Goal: Navigation & Orientation: Find specific page/section

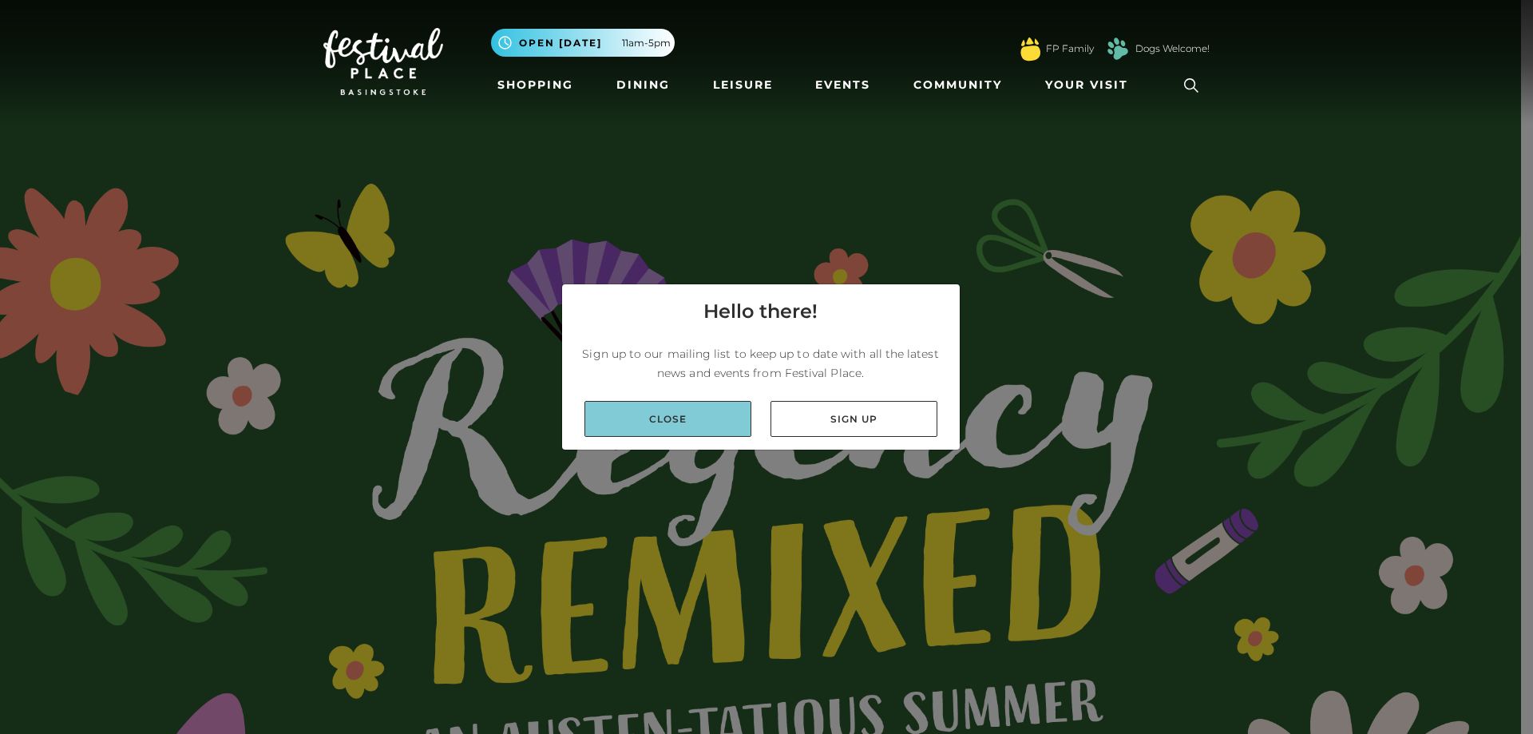
click at [712, 414] on link "Close" at bounding box center [668, 419] width 167 height 36
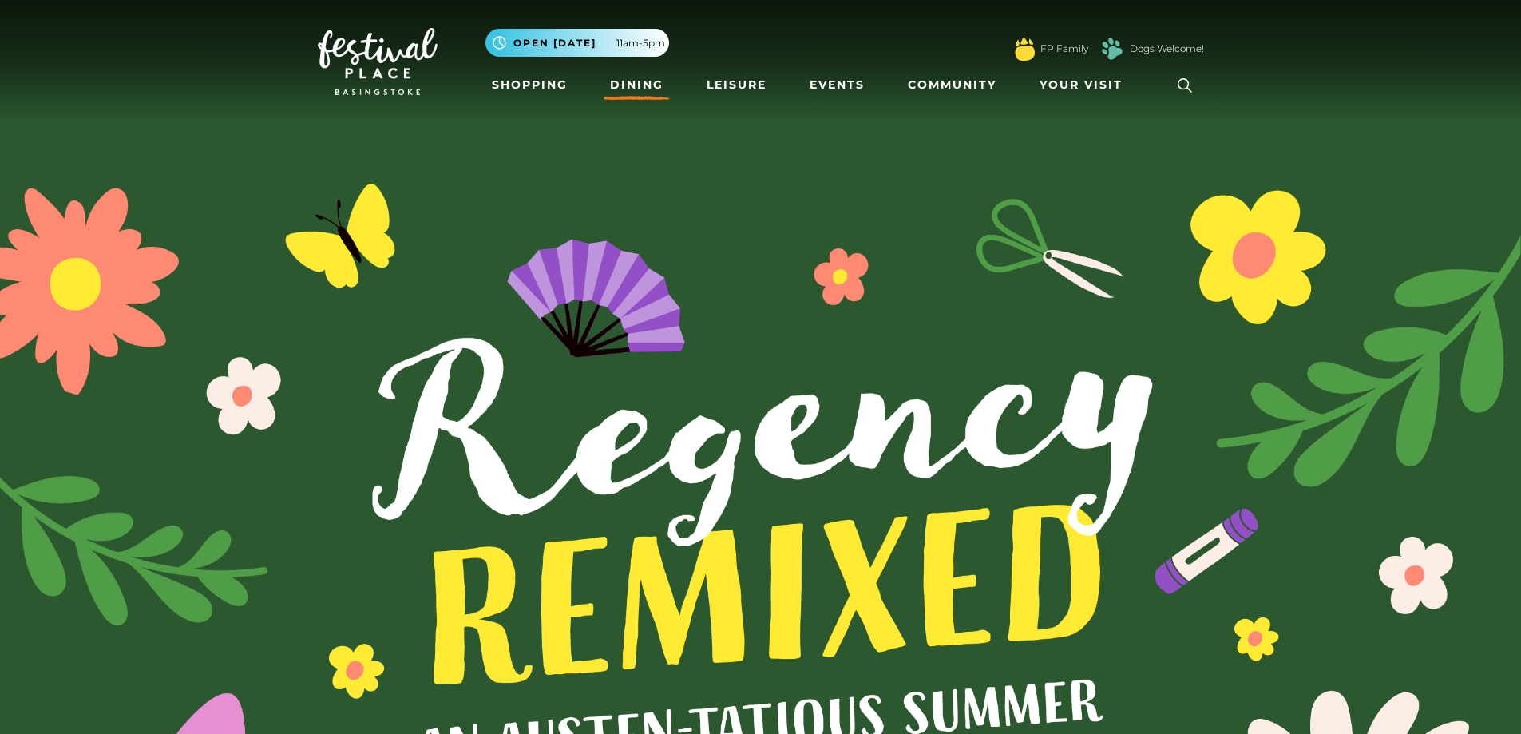
click at [640, 93] on link "Dining" at bounding box center [637, 85] width 66 height 30
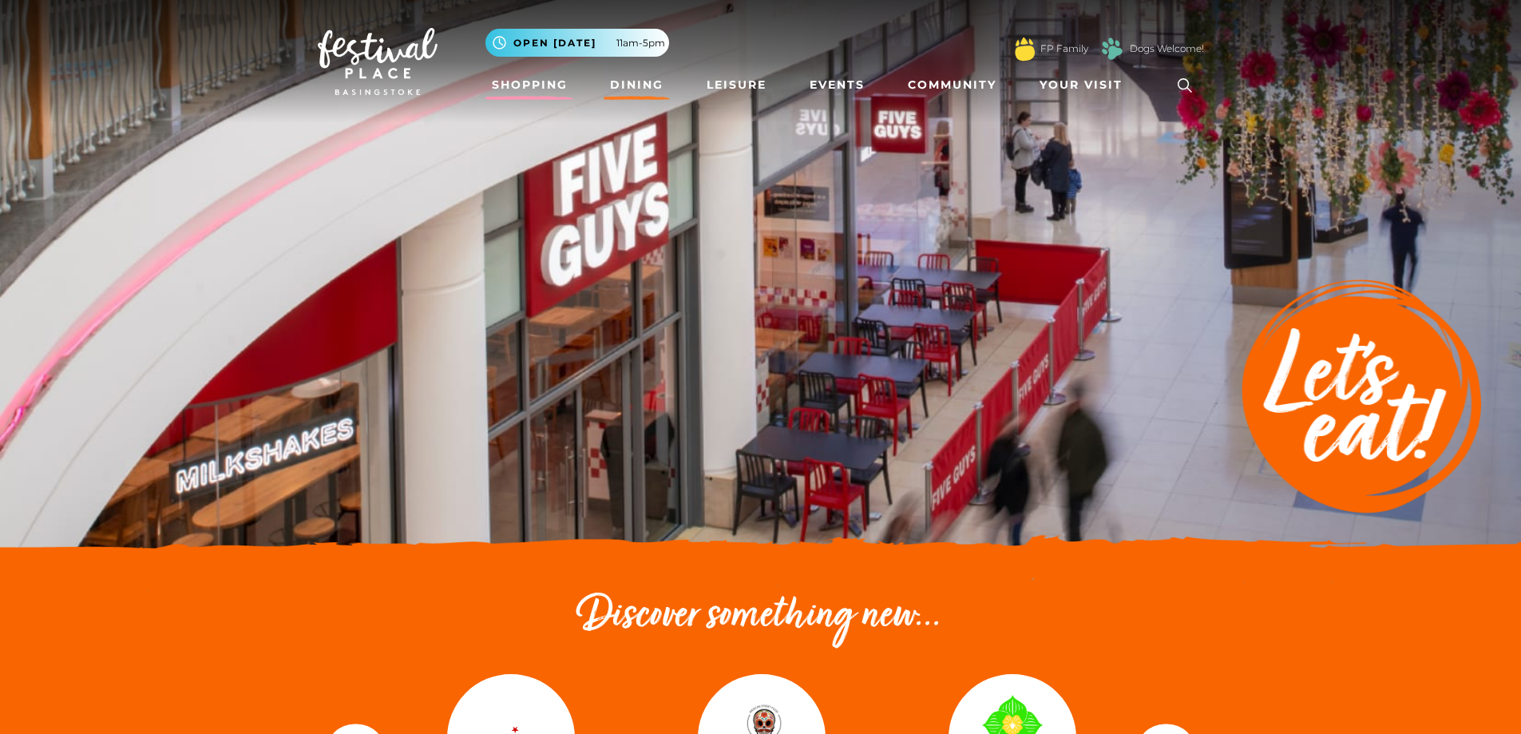
click at [496, 77] on link "Shopping" at bounding box center [530, 85] width 89 height 30
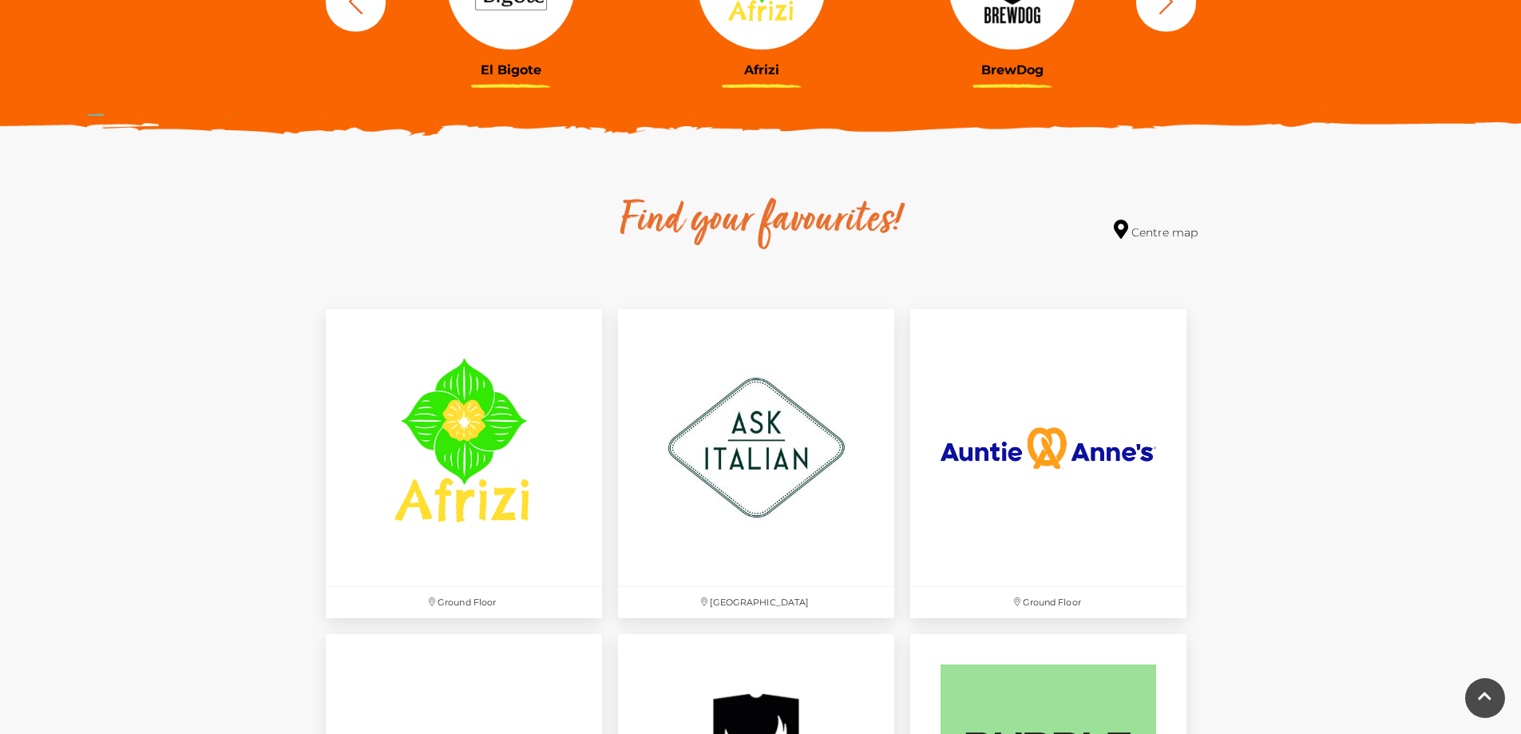
scroll to position [799, 0]
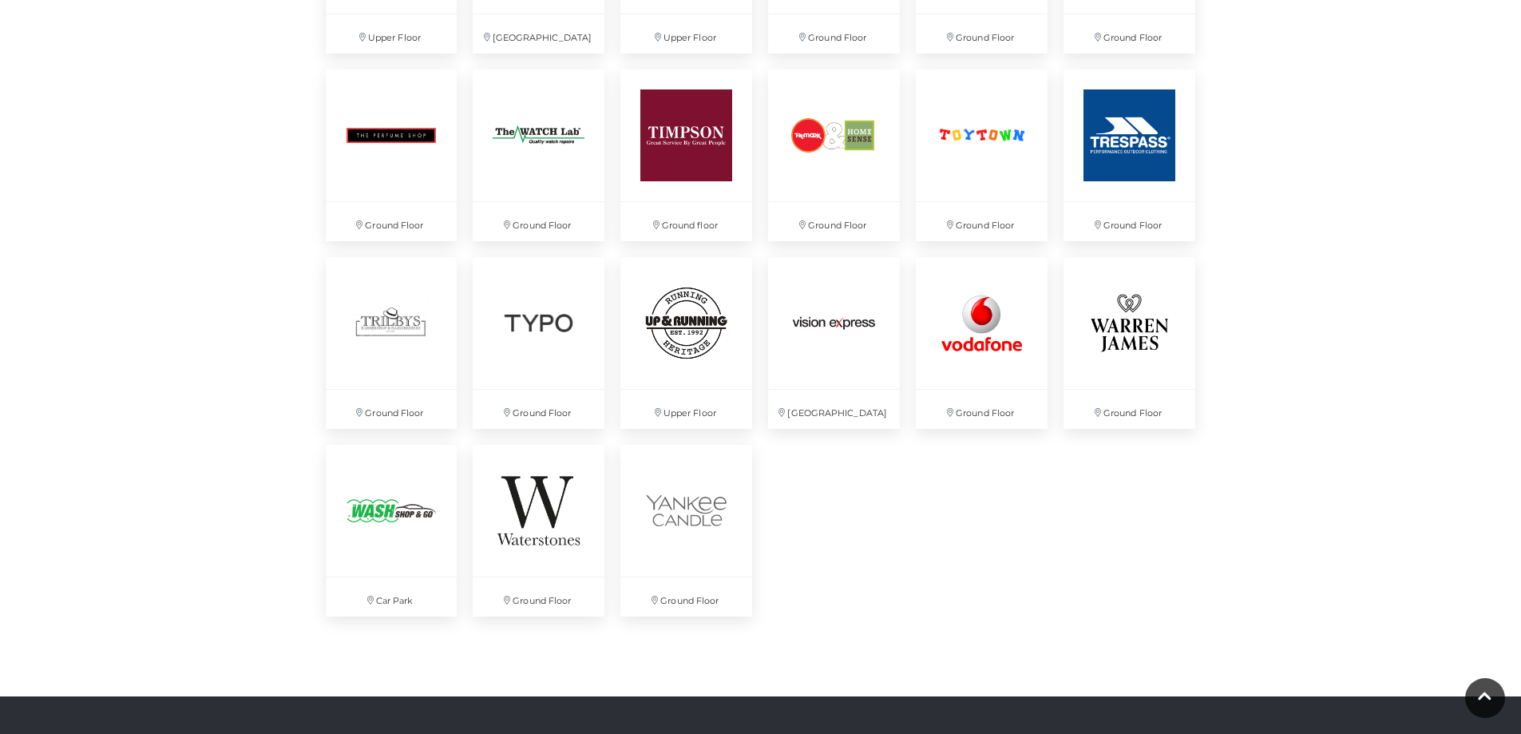
scroll to position [4153, 0]
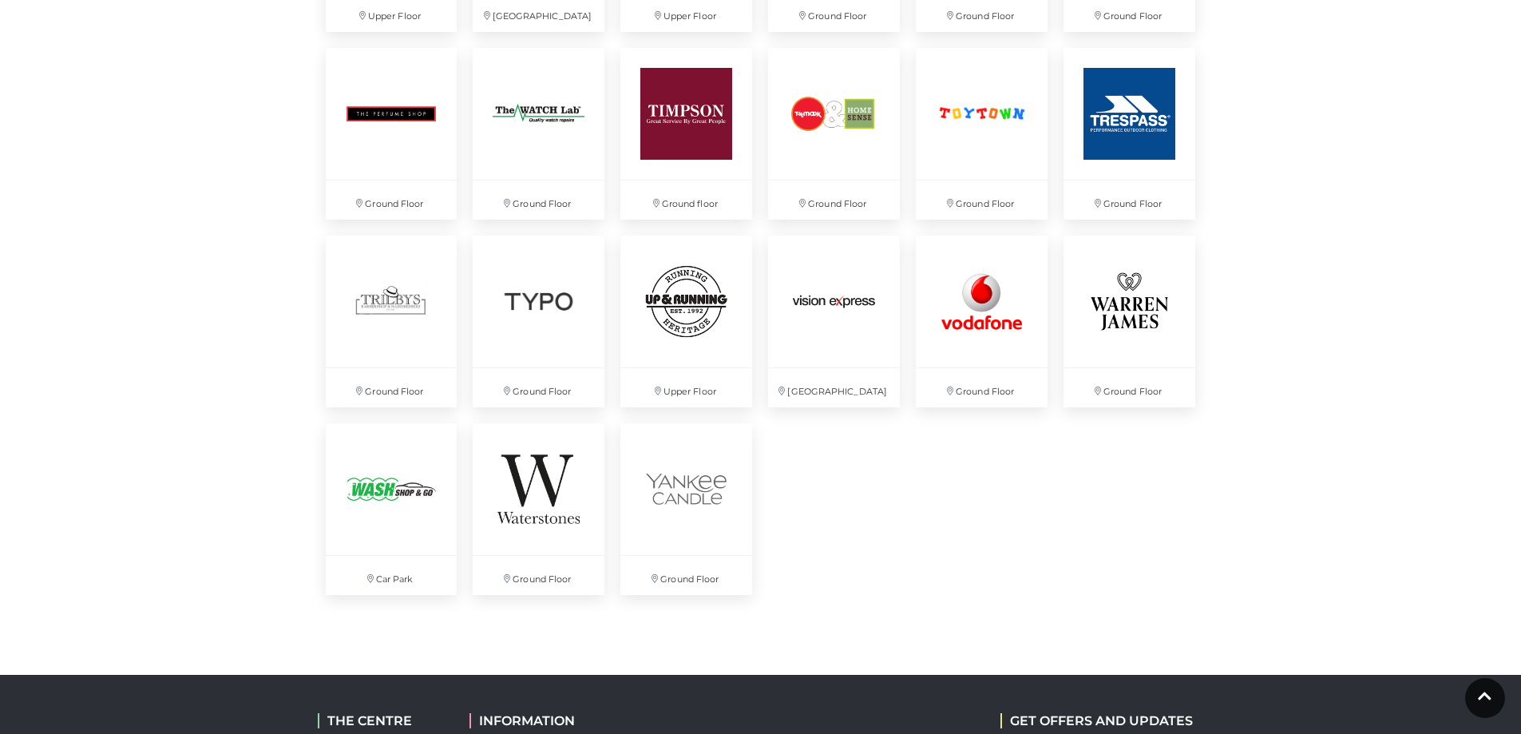
drag, startPoint x: 906, startPoint y: 535, endPoint x: 878, endPoint y: 494, distance: 50.5
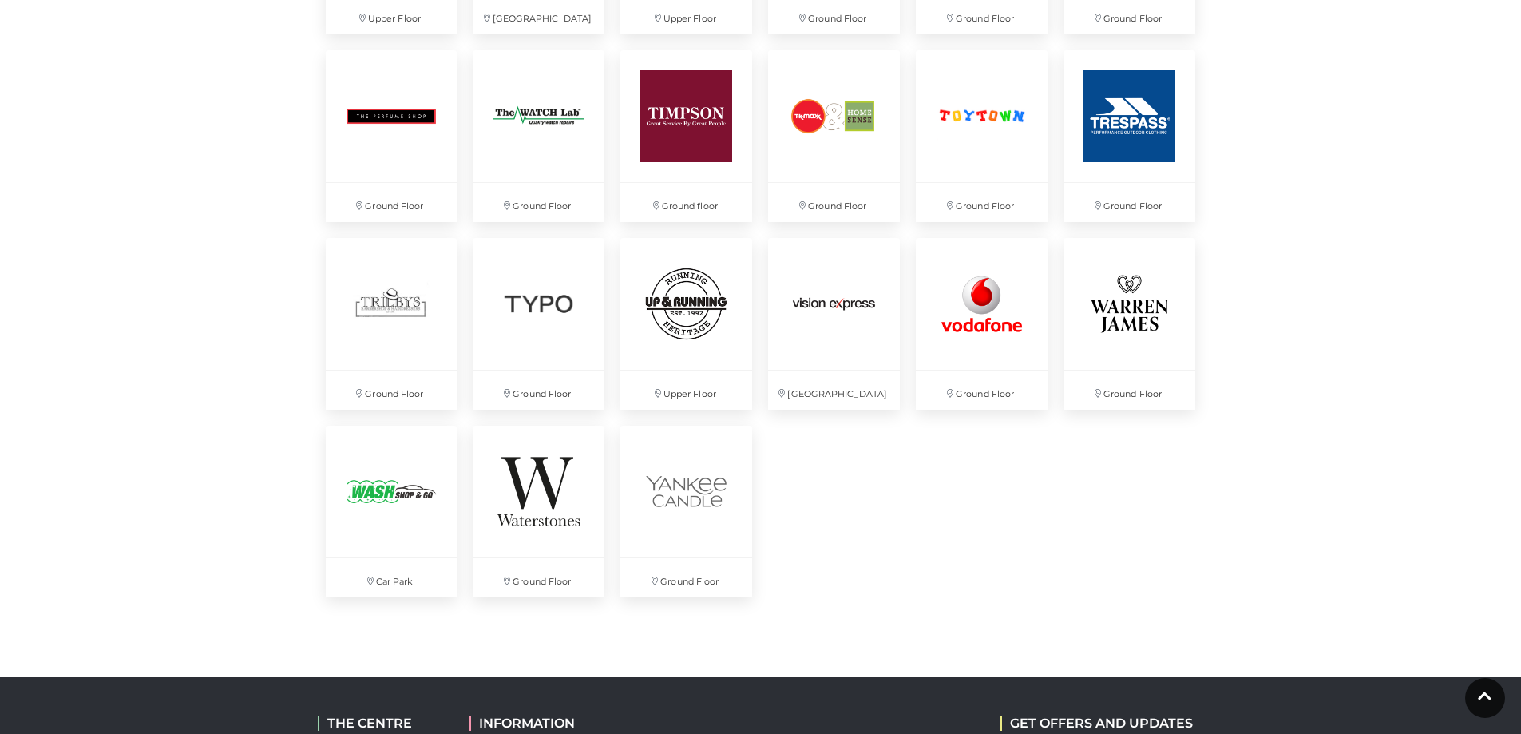
drag, startPoint x: 878, startPoint y: 494, endPoint x: 833, endPoint y: 458, distance: 56.9
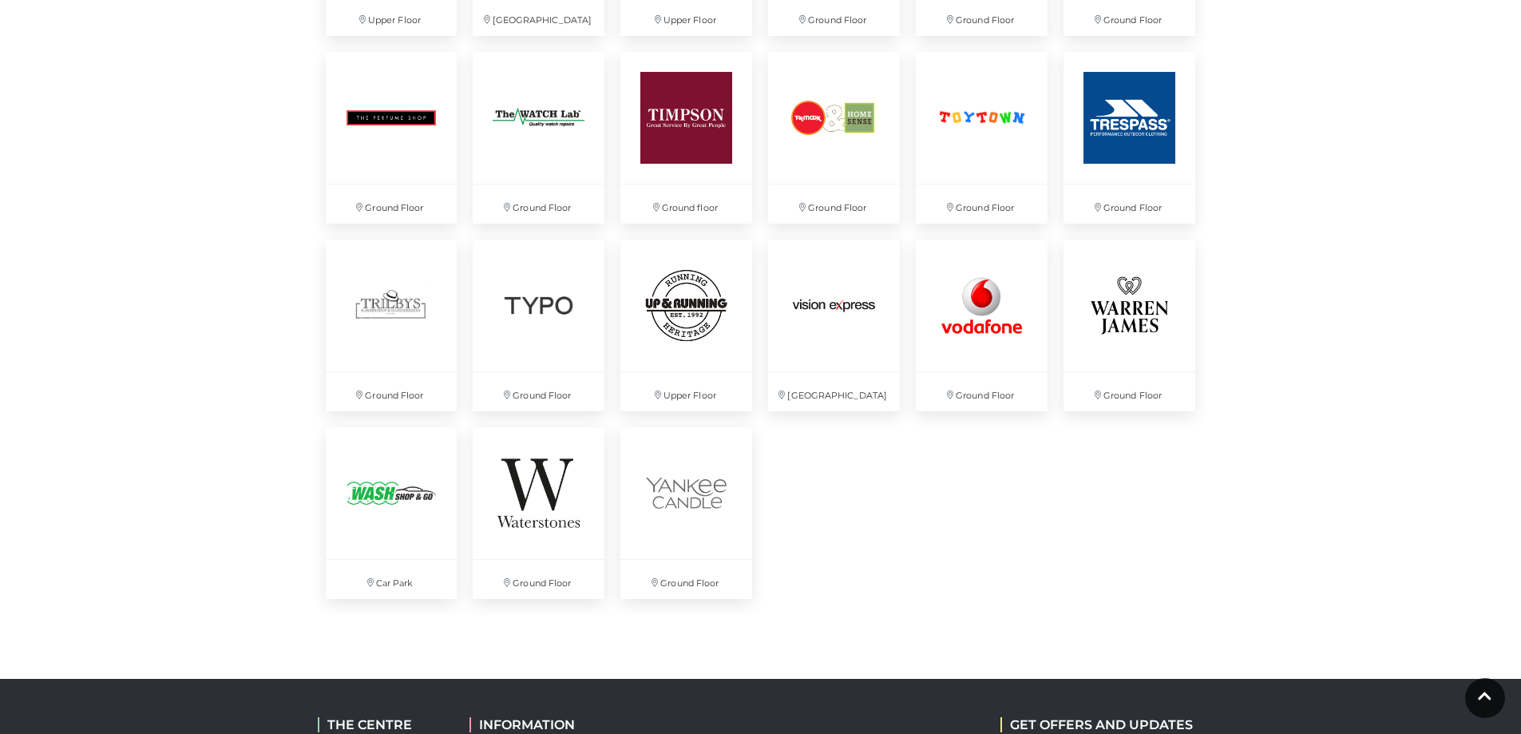
drag, startPoint x: 833, startPoint y: 458, endPoint x: 826, endPoint y: 453, distance: 9.1
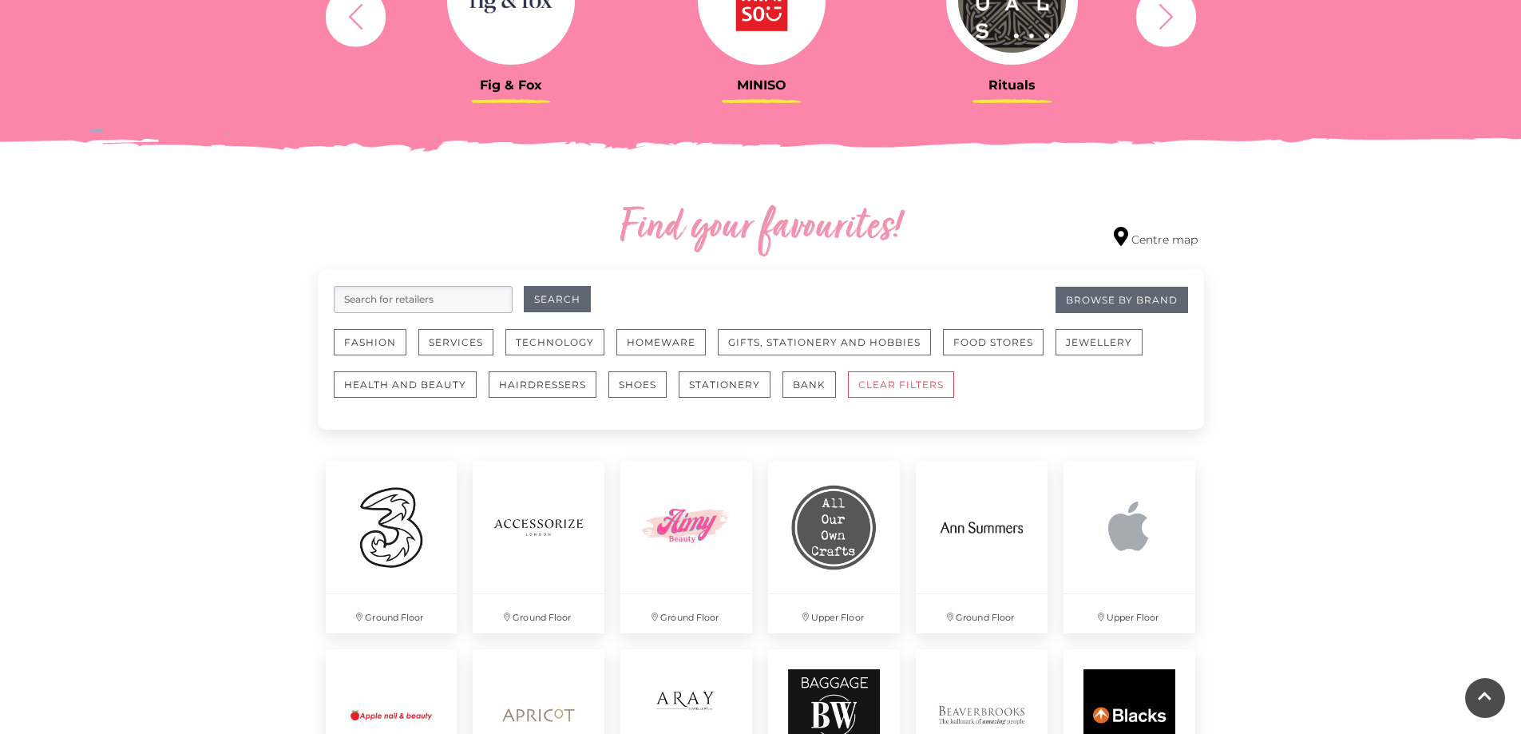
scroll to position [0, 0]
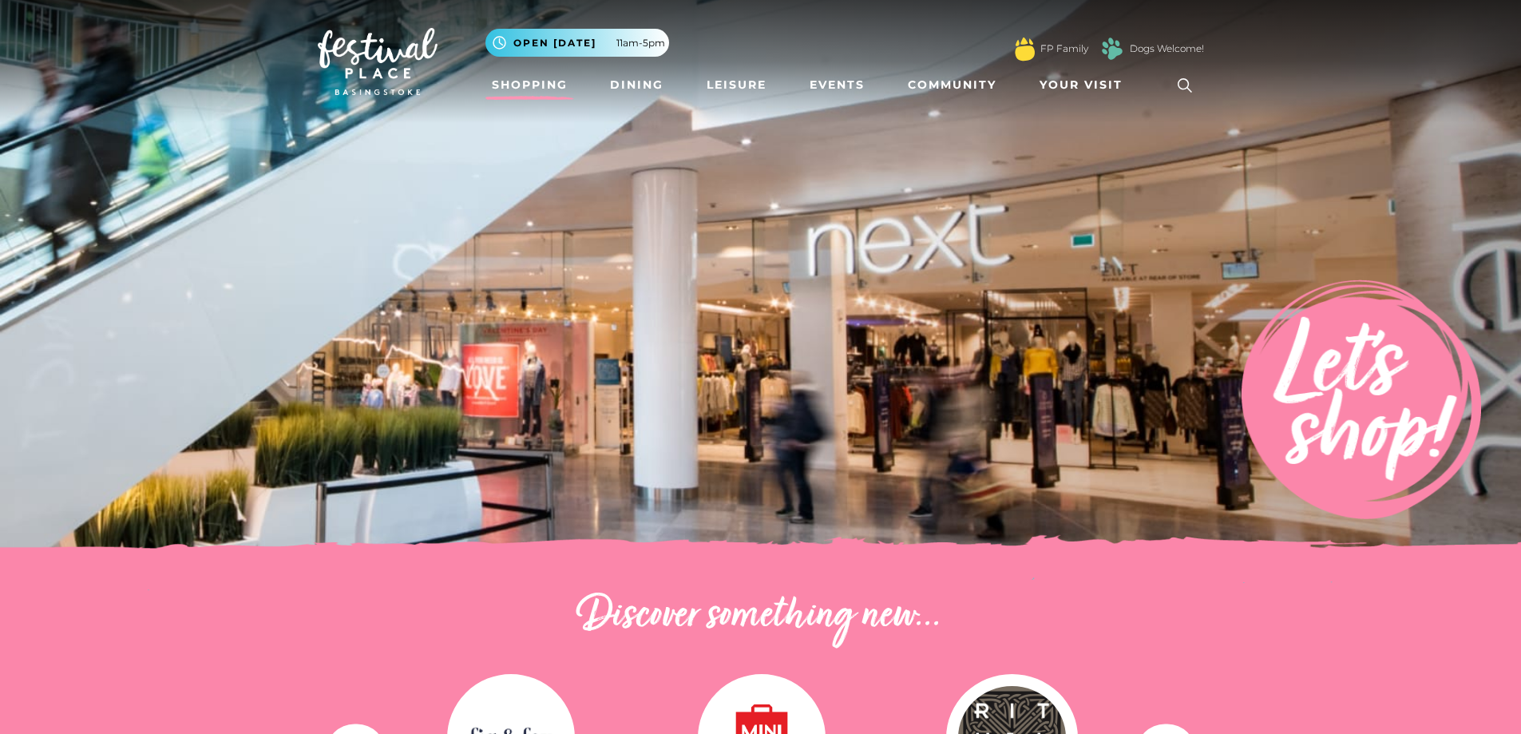
drag, startPoint x: 926, startPoint y: 466, endPoint x: 810, endPoint y: 157, distance: 331.1
click at [645, 81] on link "Dining" at bounding box center [637, 85] width 66 height 30
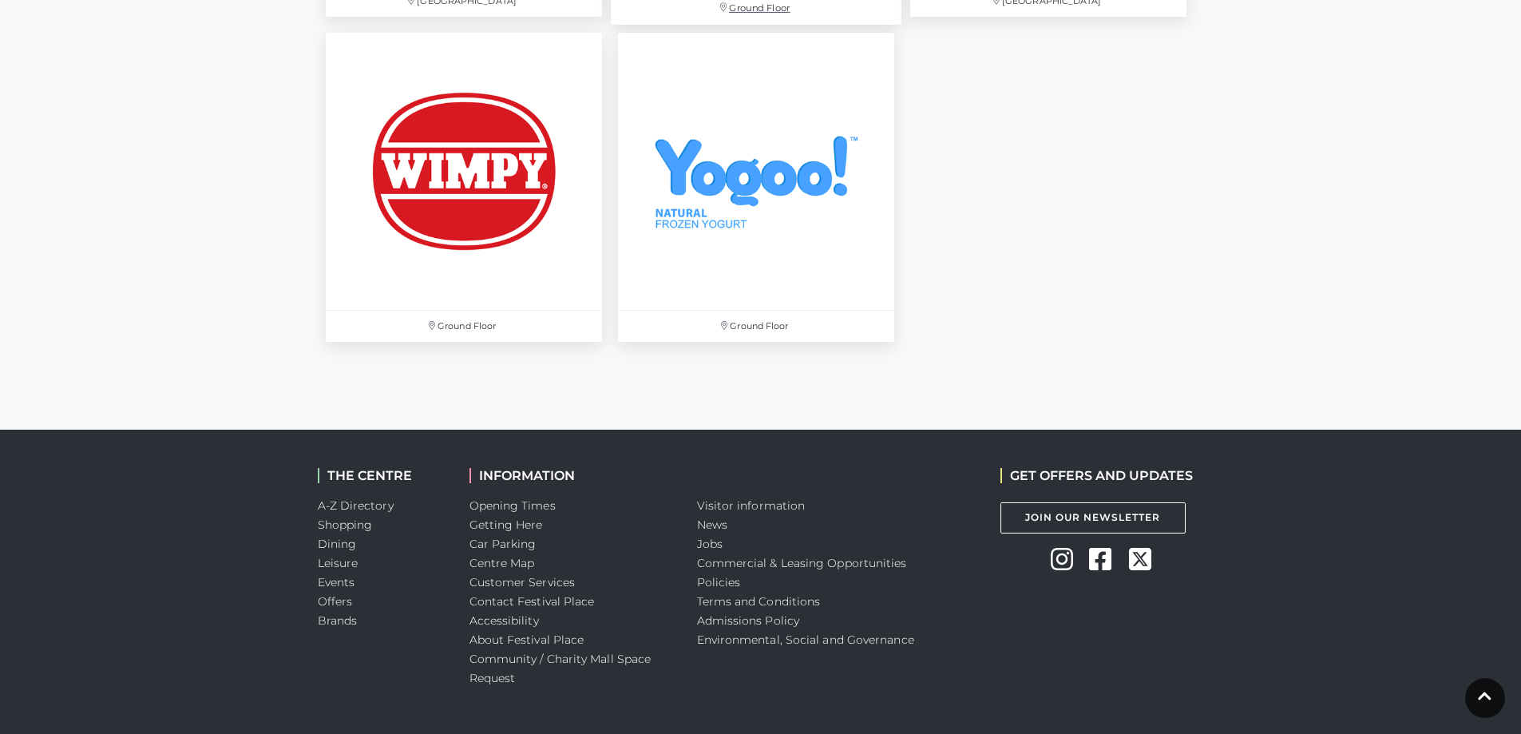
scroll to position [5590, 0]
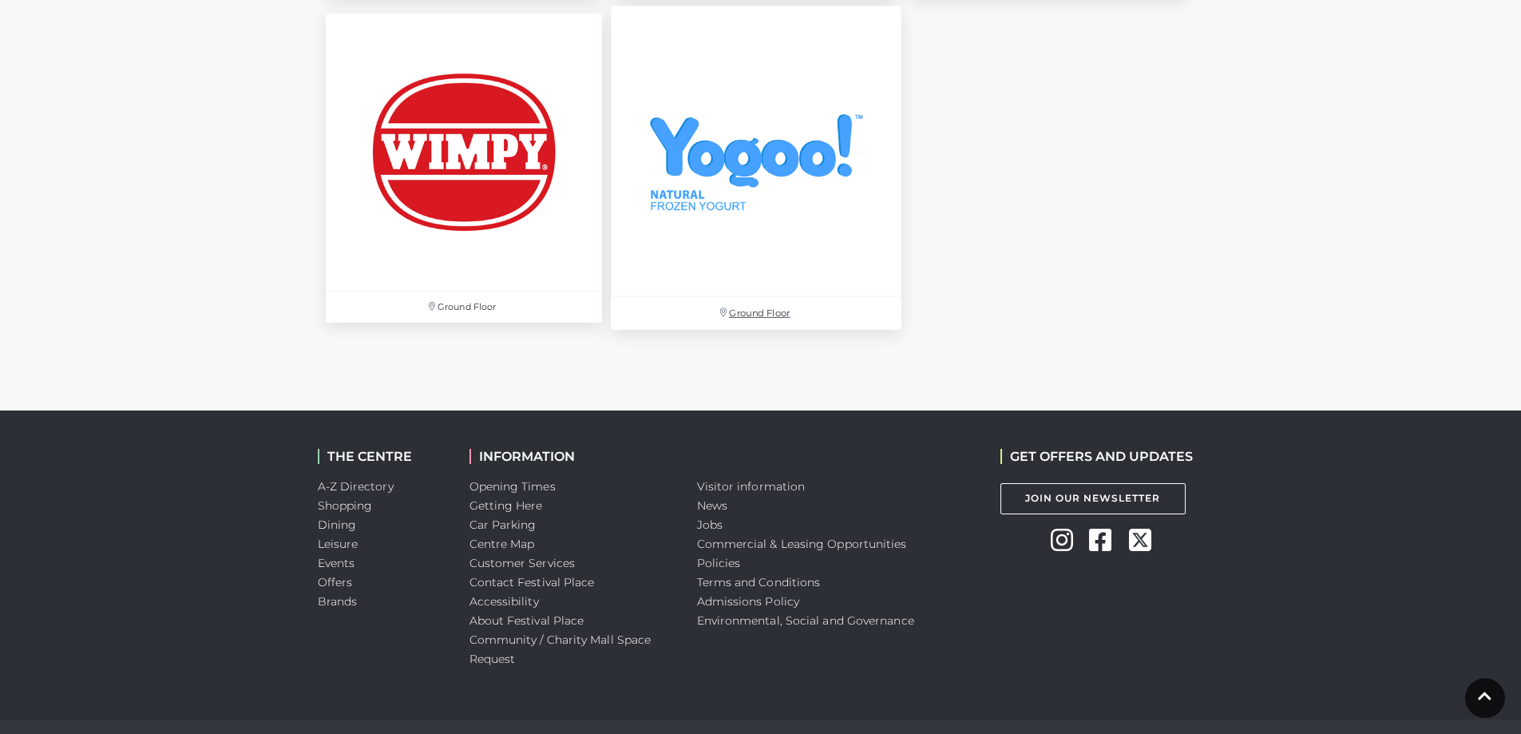
click at [686, 149] on img at bounding box center [756, 151] width 291 height 291
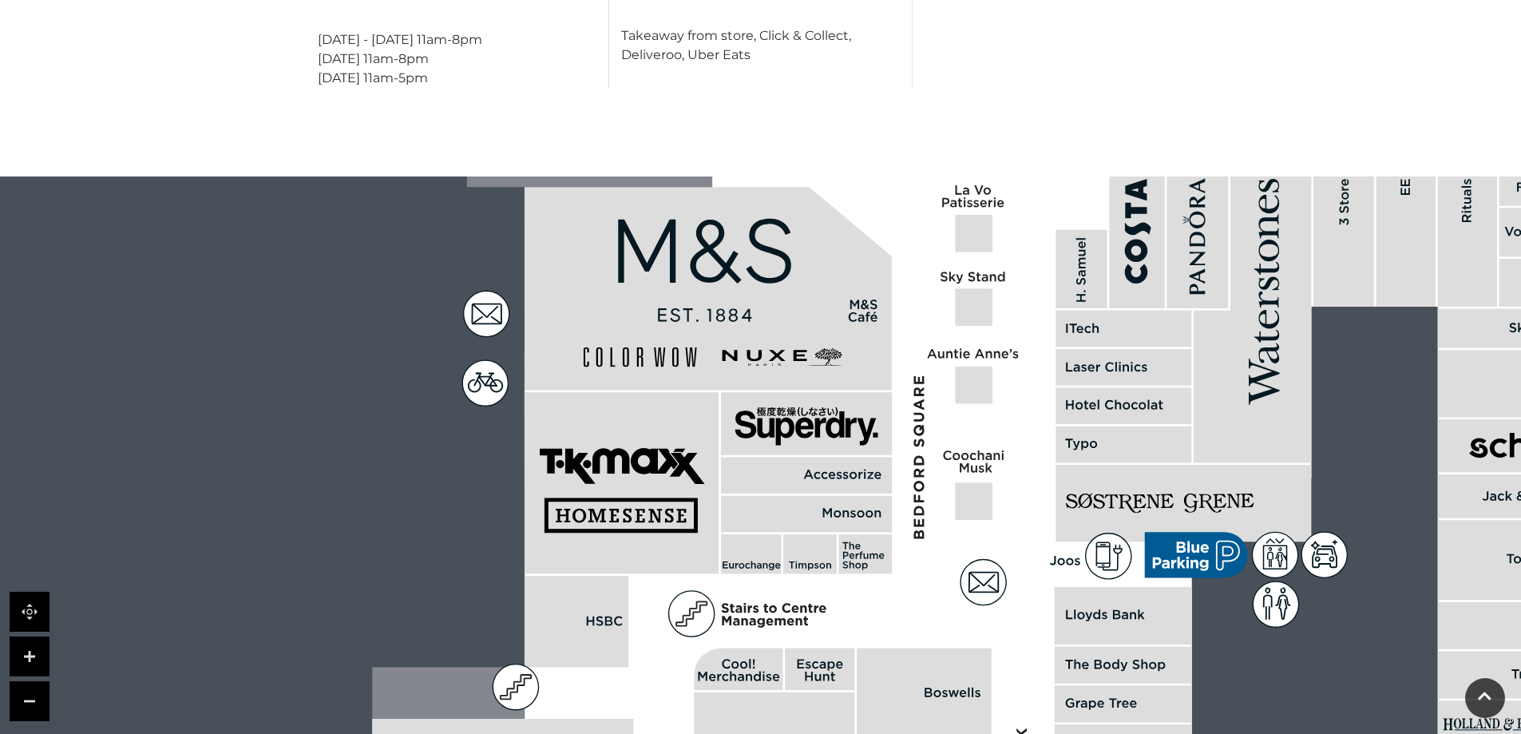
scroll to position [1118, 0]
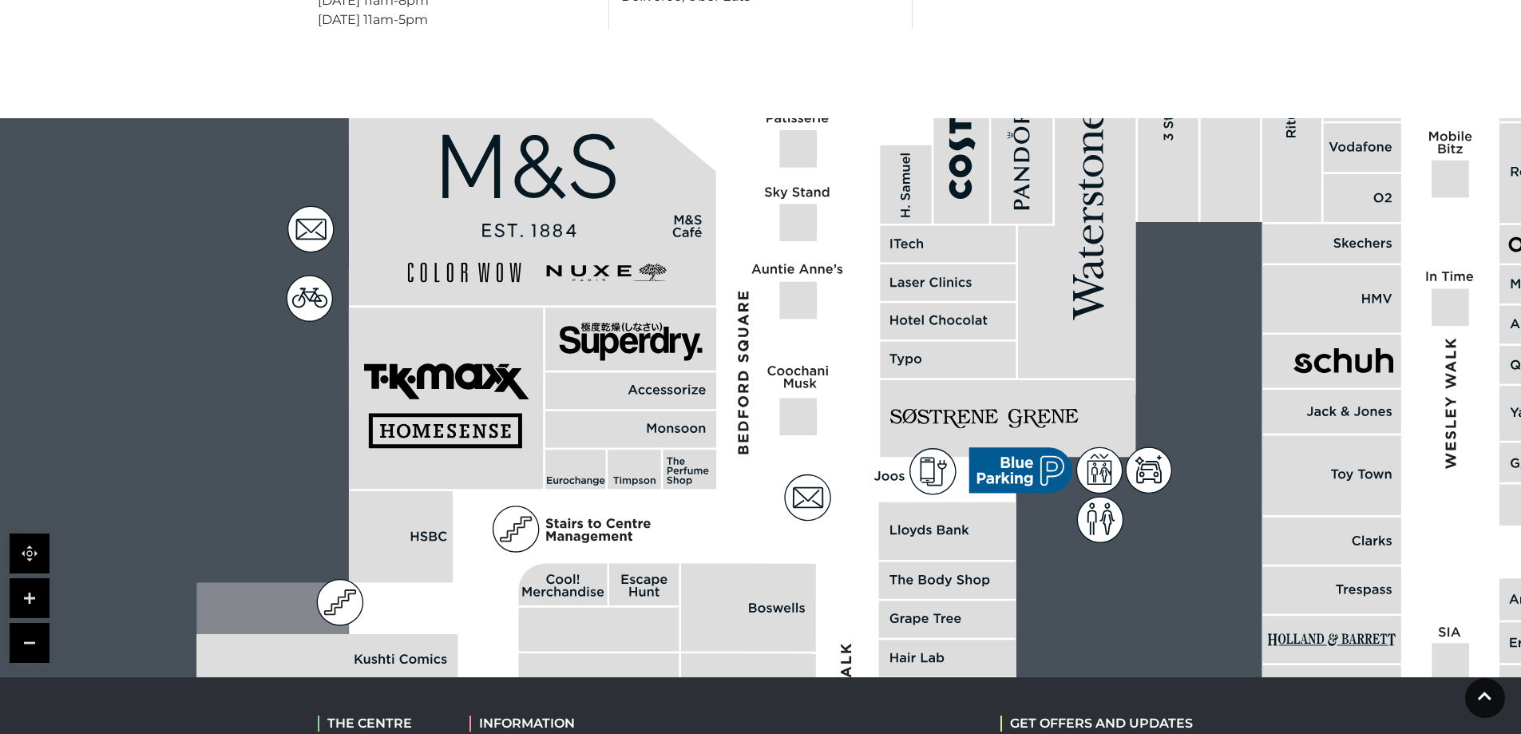
drag, startPoint x: 1467, startPoint y: 434, endPoint x: 1184, endPoint y: 402, distance: 284.5
click at [1263, 402] on rect at bounding box center [1332, 412] width 139 height 44
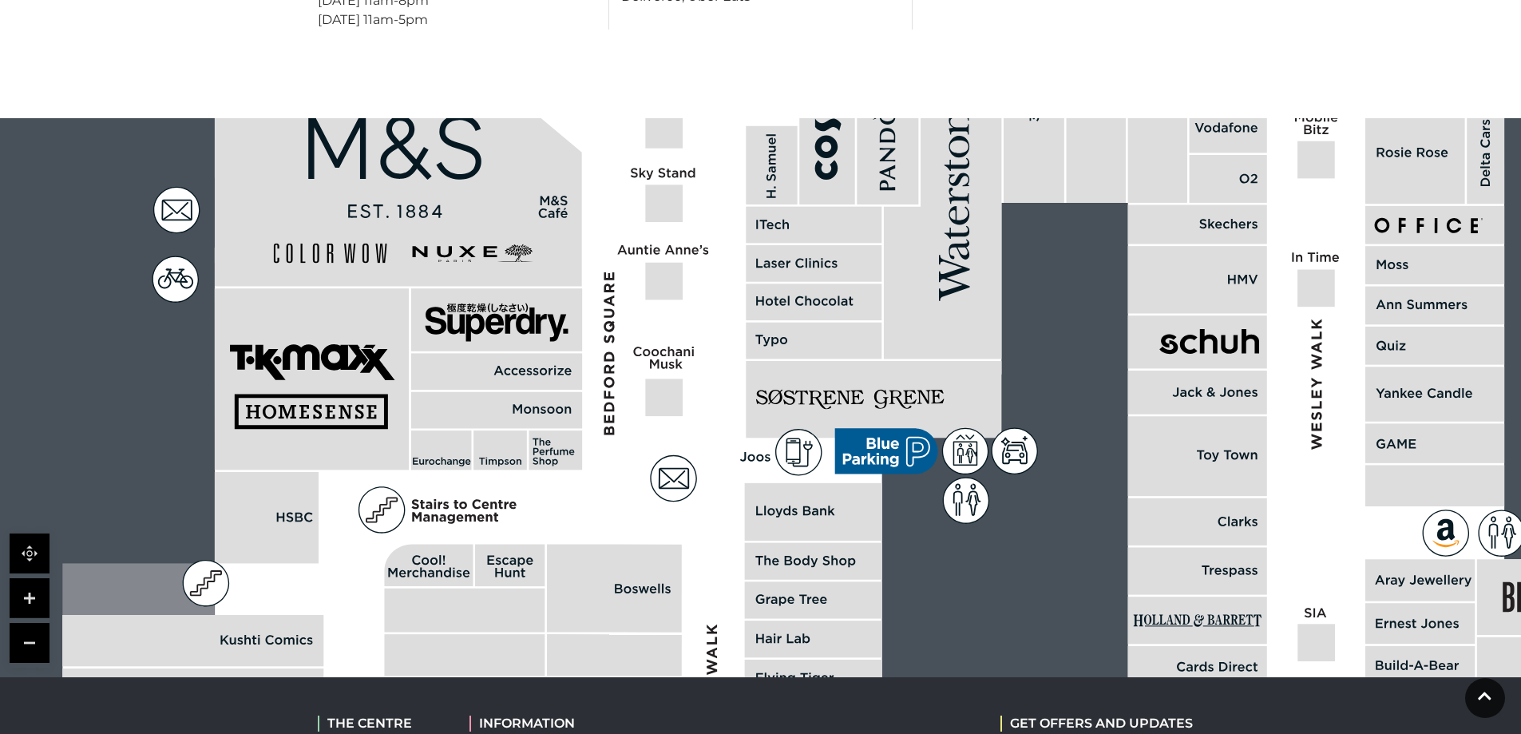
drag, startPoint x: 1231, startPoint y: 375, endPoint x: 1114, endPoint y: 183, distance: 225.4
click at [1128, 371] on rect at bounding box center [1197, 393] width 139 height 44
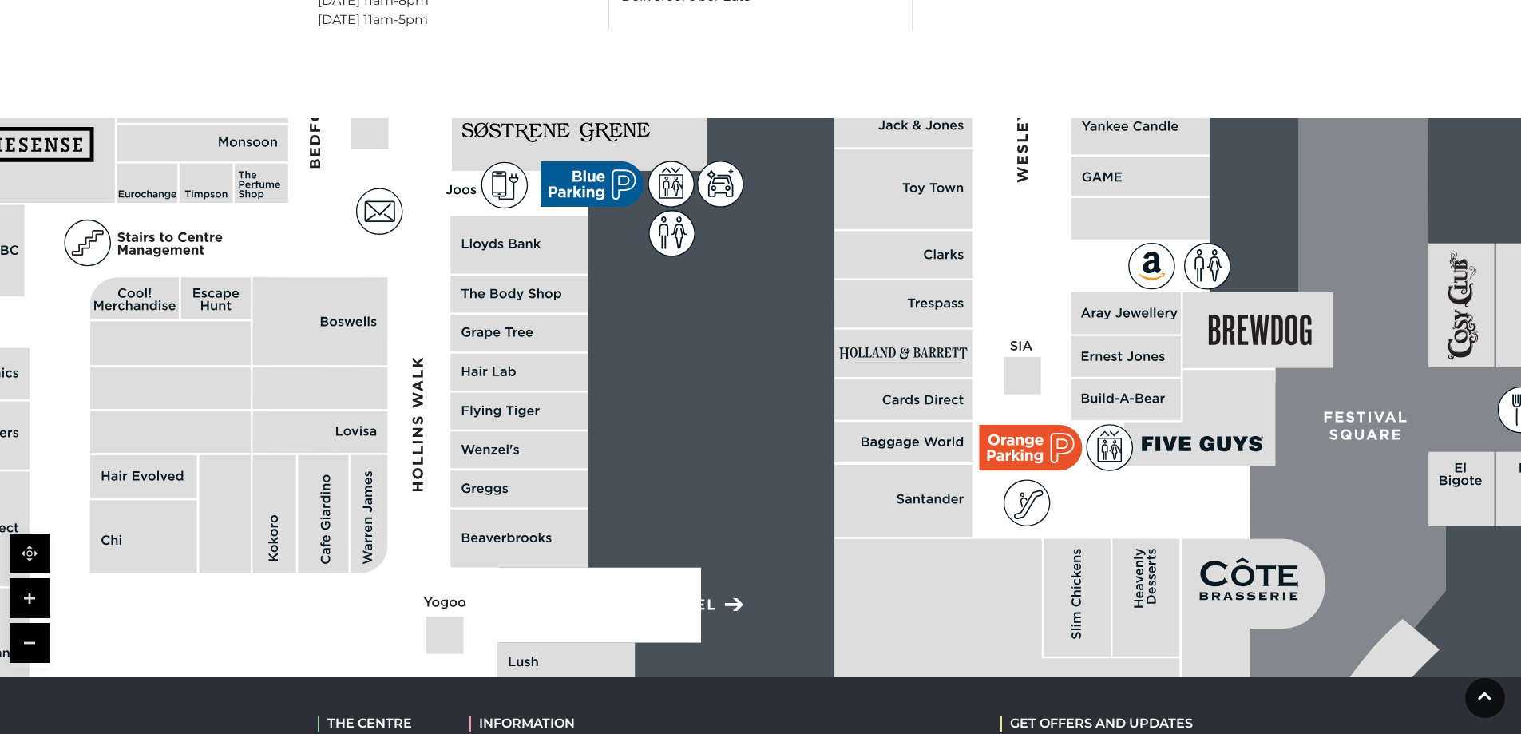
drag, startPoint x: 1112, startPoint y: 327, endPoint x: 1037, endPoint y: 278, distance: 89.5
click at [1072, 336] on rect at bounding box center [1126, 356] width 109 height 41
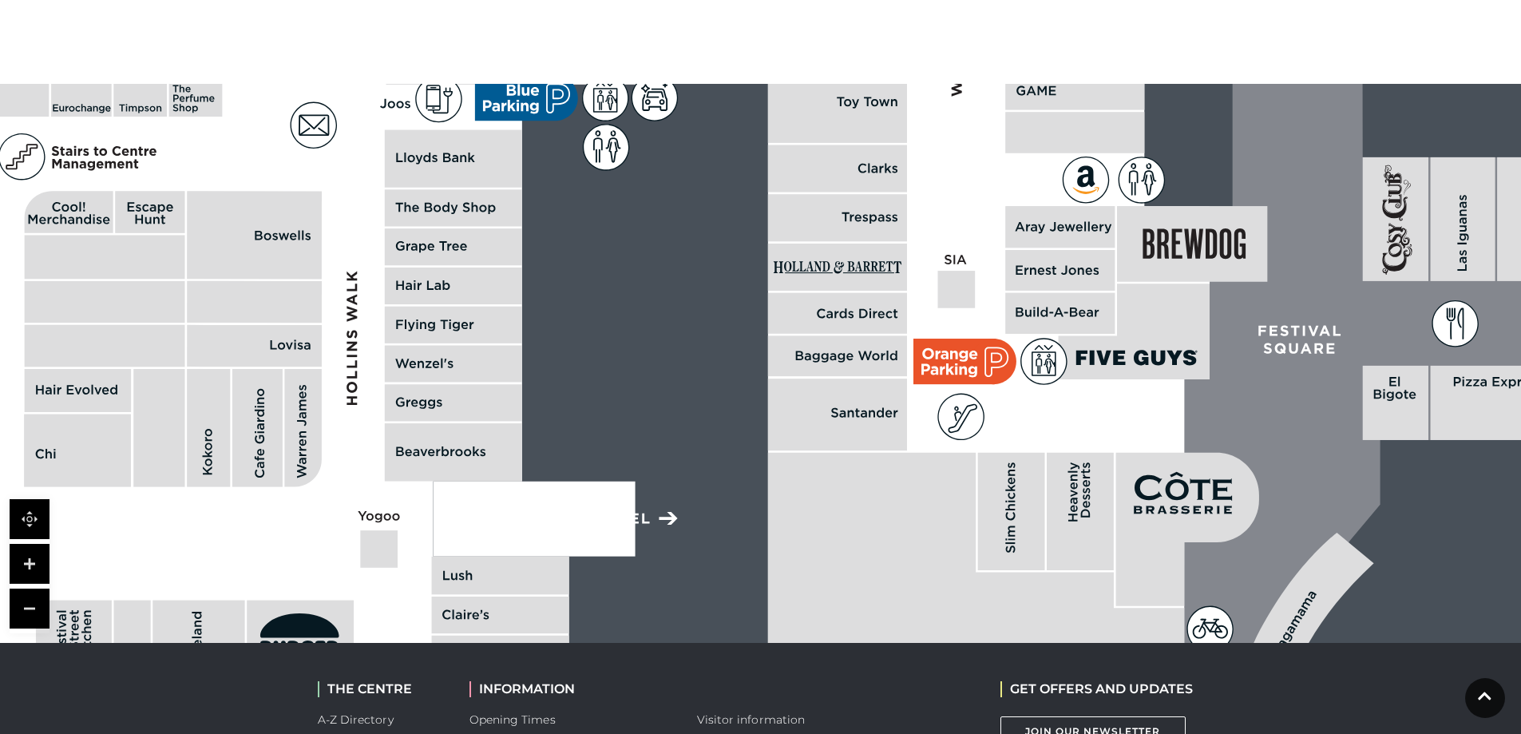
scroll to position [1198, 0]
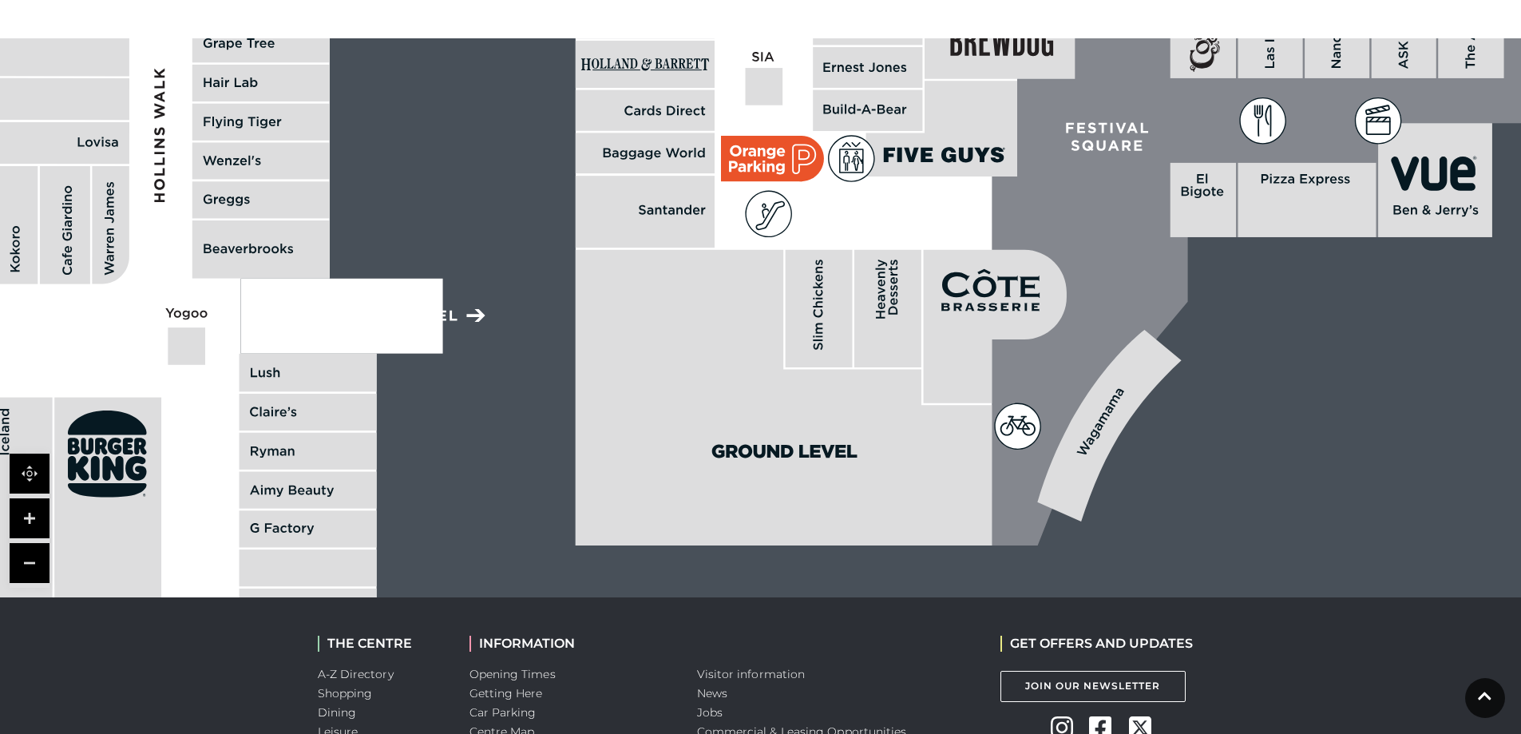
drag, startPoint x: 1213, startPoint y: 343, endPoint x: 1021, endPoint y: 182, distance: 251.1
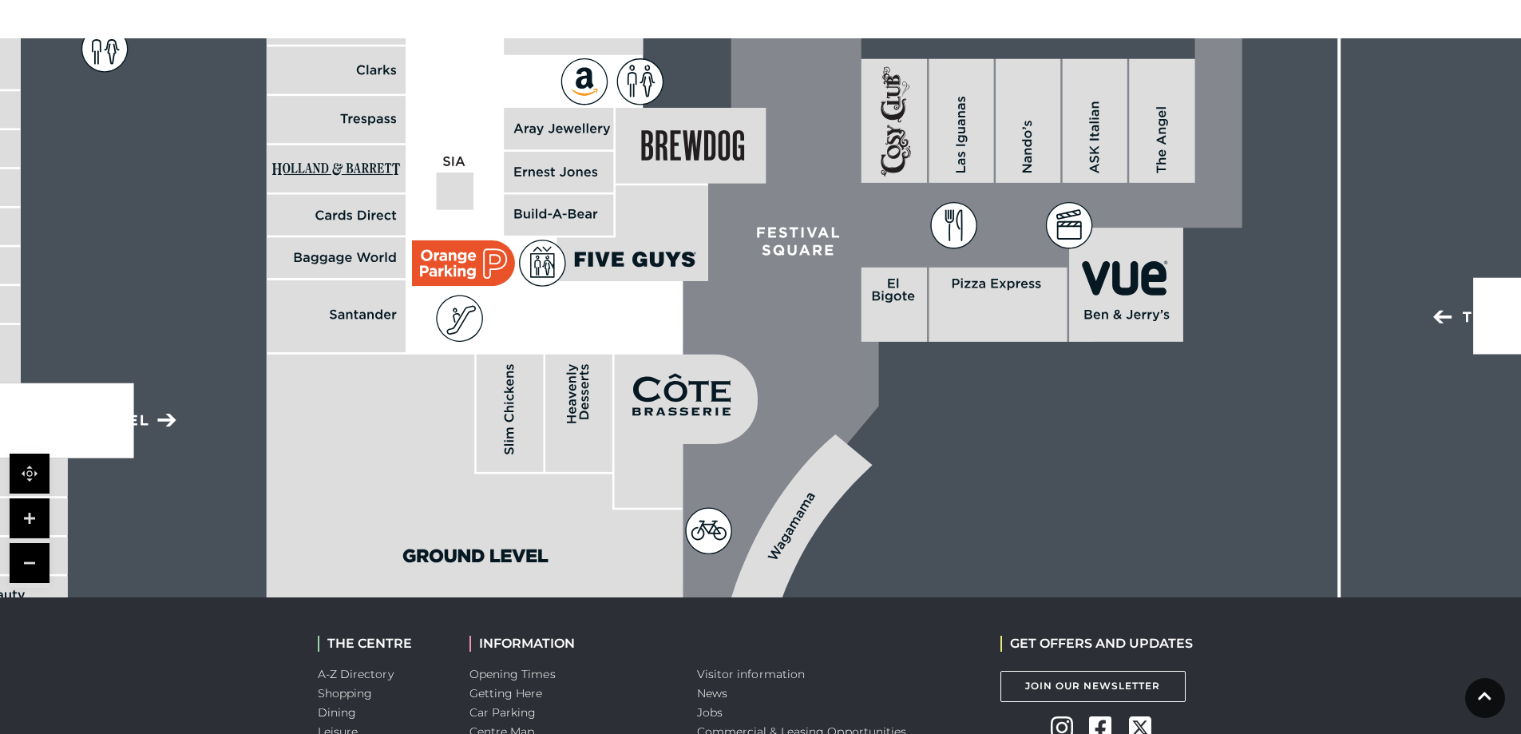
drag, startPoint x: 1126, startPoint y: 248, endPoint x: 859, endPoint y: 354, distance: 287.9
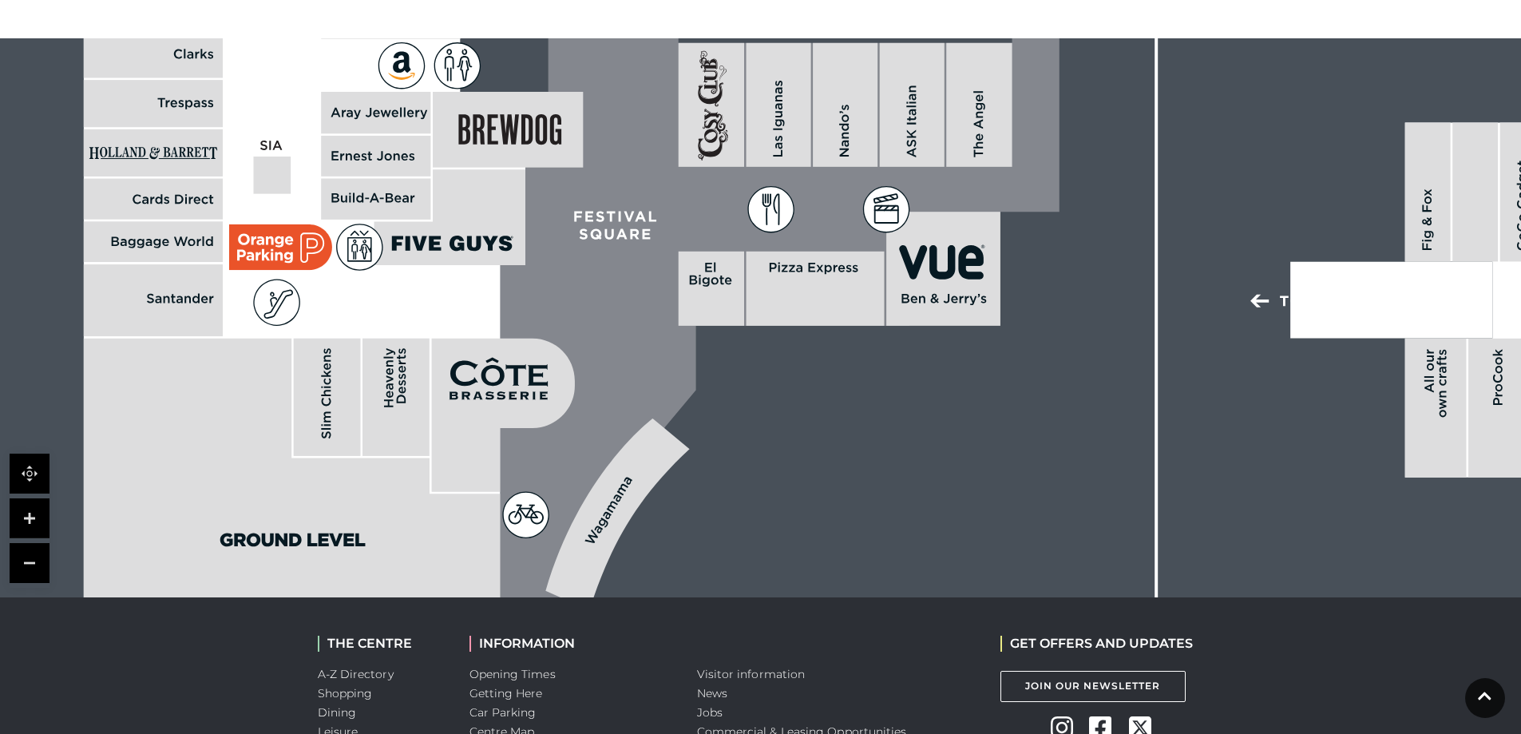
drag, startPoint x: 876, startPoint y: 340, endPoint x: 736, endPoint y: 336, distance: 139.8
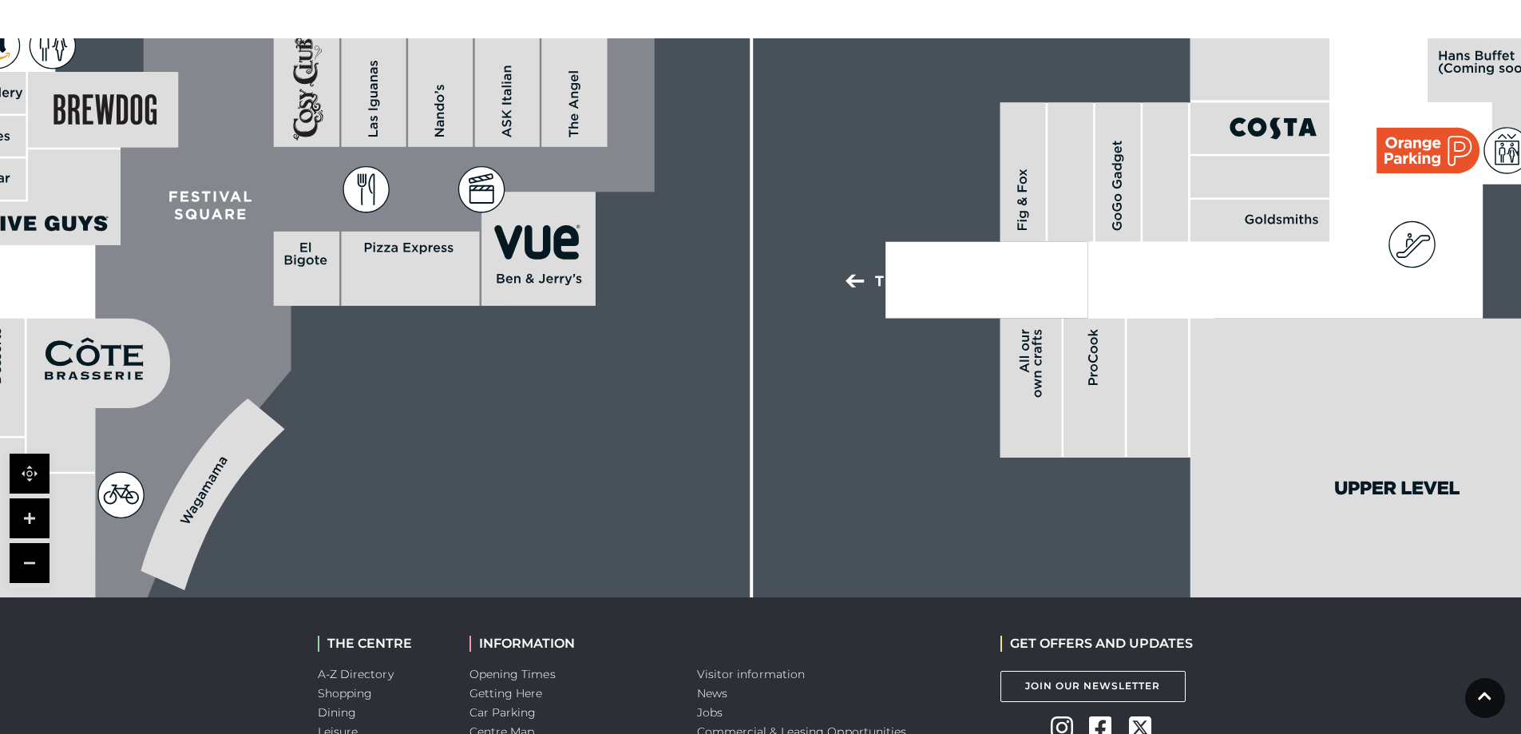
drag, startPoint x: 886, startPoint y: 312, endPoint x: 696, endPoint y: 309, distance: 190.1
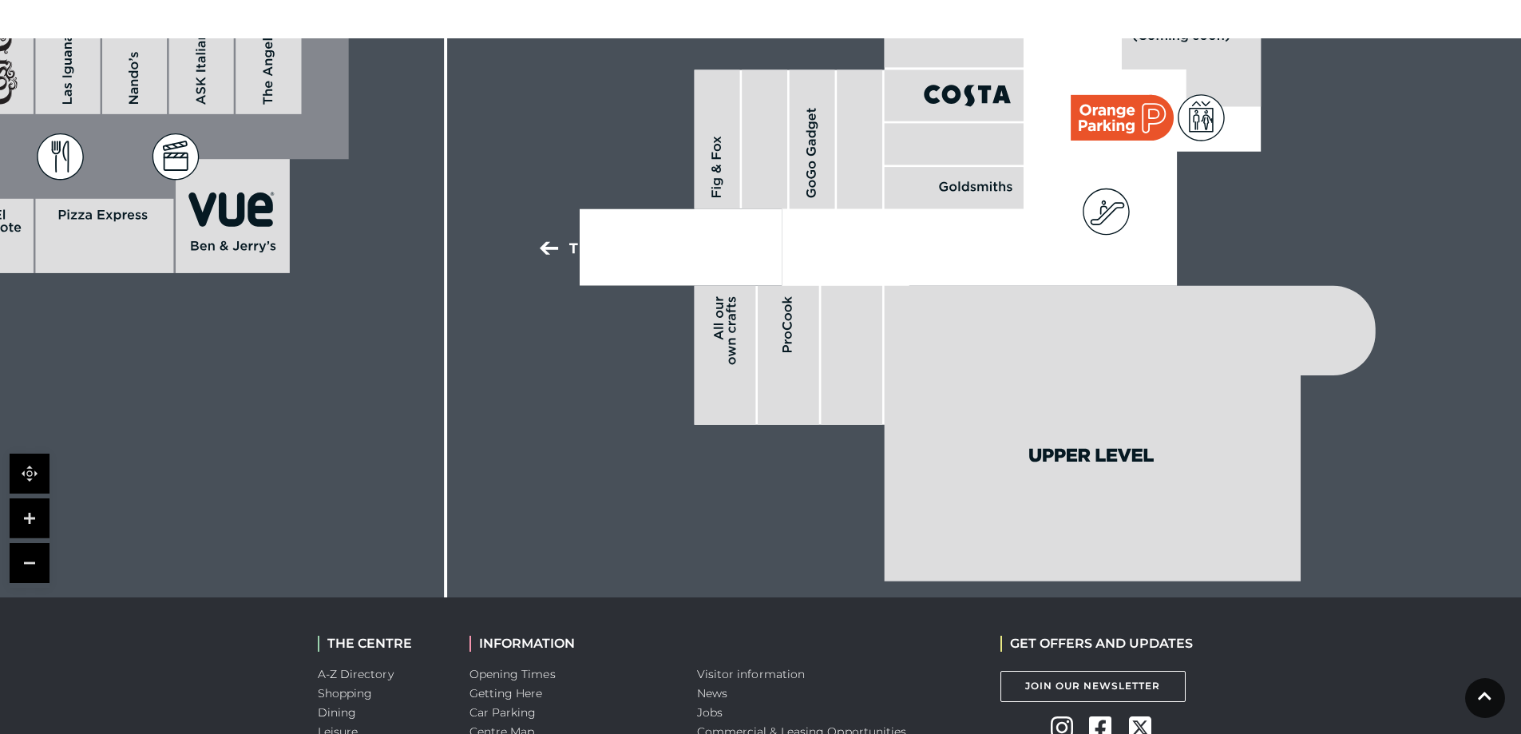
drag, startPoint x: 931, startPoint y: 315, endPoint x: 666, endPoint y: 157, distance: 308.7
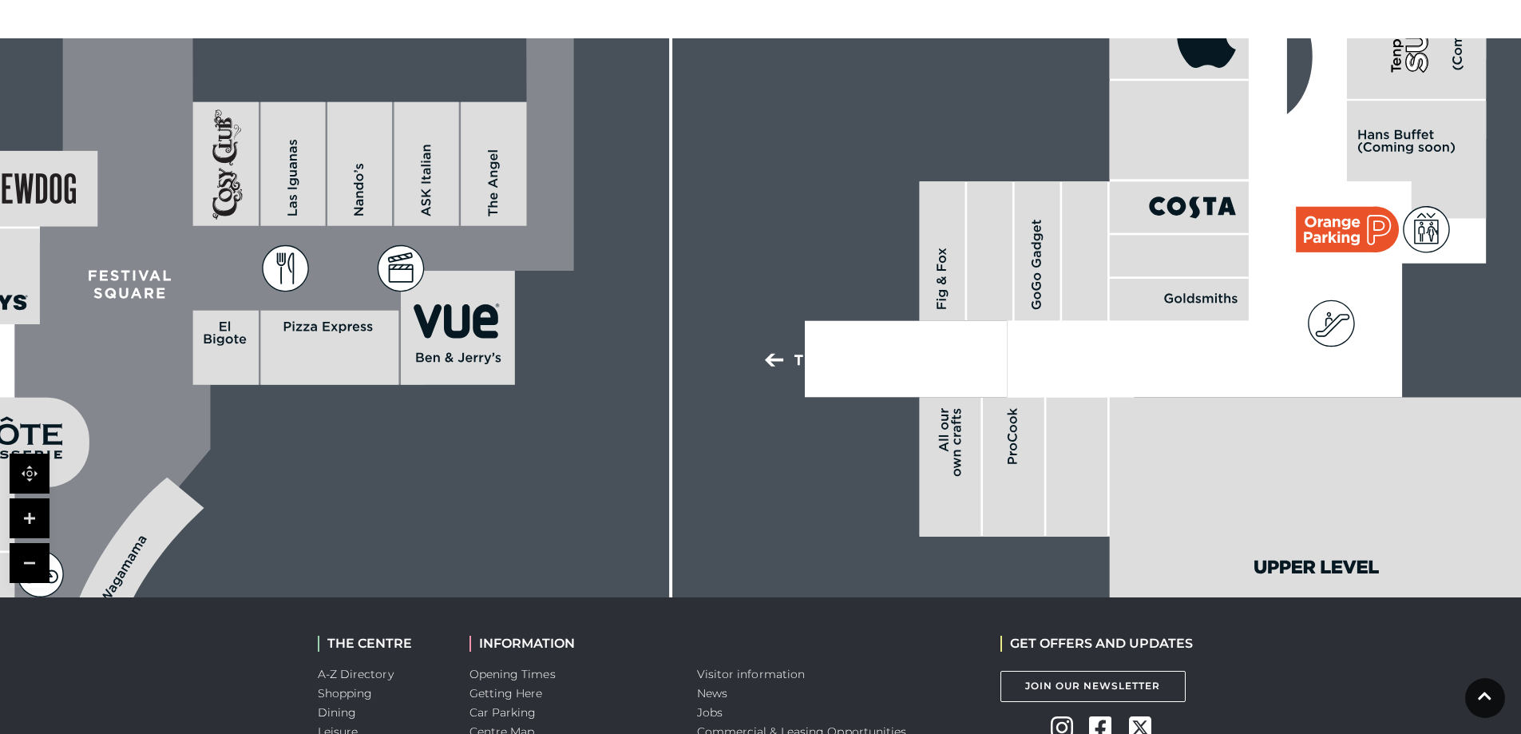
drag, startPoint x: 805, startPoint y: 355, endPoint x: 867, endPoint y: 422, distance: 91.0
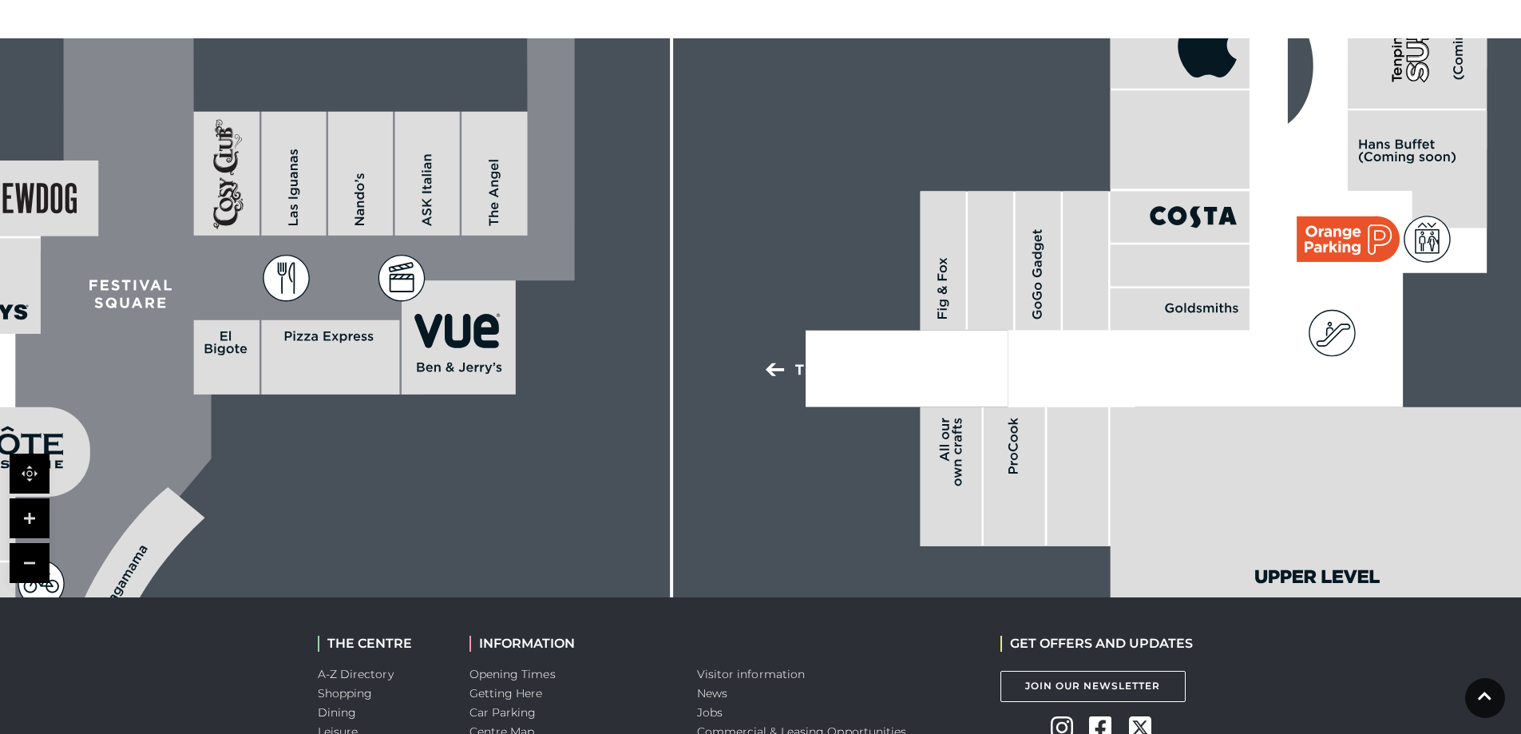
drag, startPoint x: 686, startPoint y: 264, endPoint x: 799, endPoint y: 224, distance: 120.0
